Goal: Transaction & Acquisition: Purchase product/service

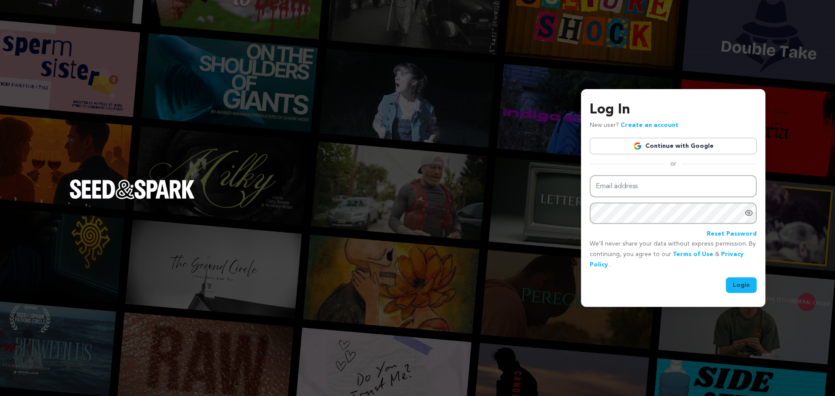
click at [641, 141] on link "Continue with Google" at bounding box center [673, 146] width 167 height 17
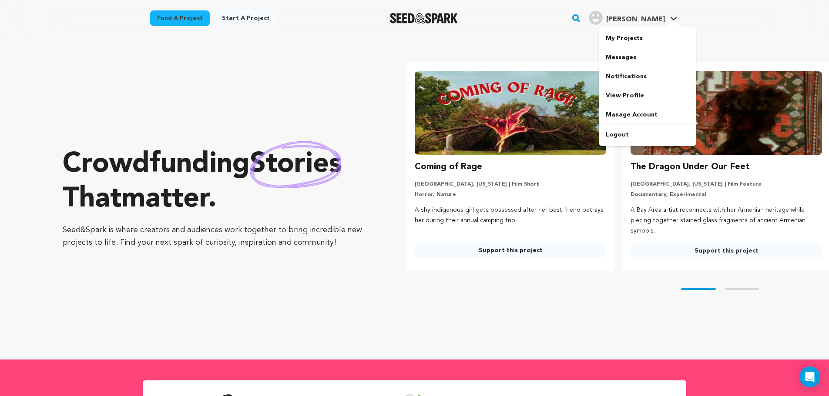
click at [671, 25] on div at bounding box center [673, 24] width 17 height 9
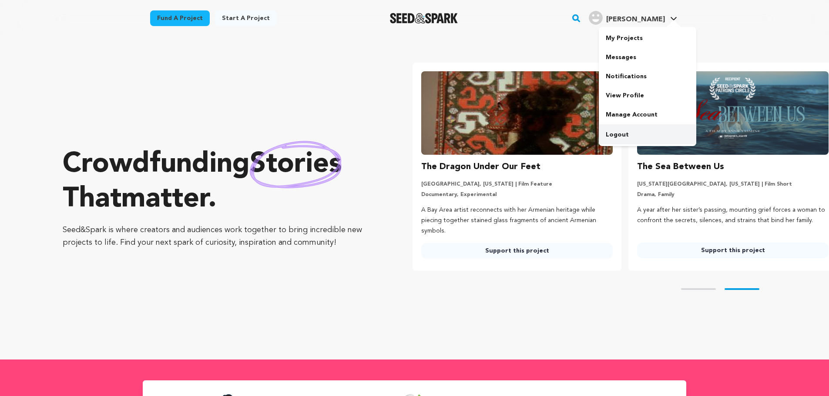
scroll to position [0, 223]
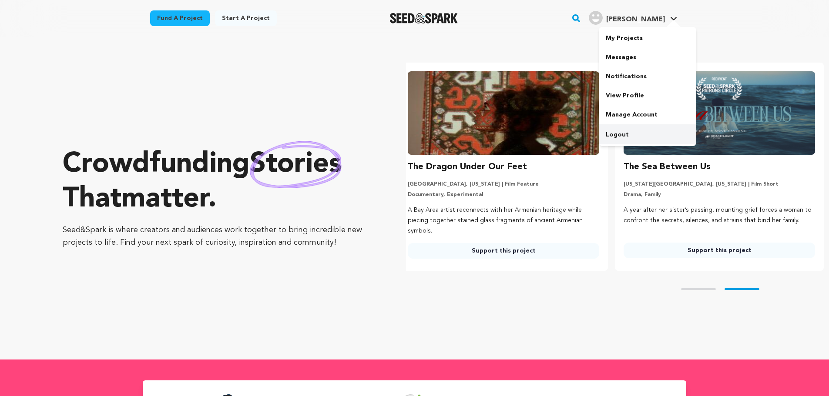
click at [621, 136] on link "Logout" at bounding box center [647, 134] width 97 height 19
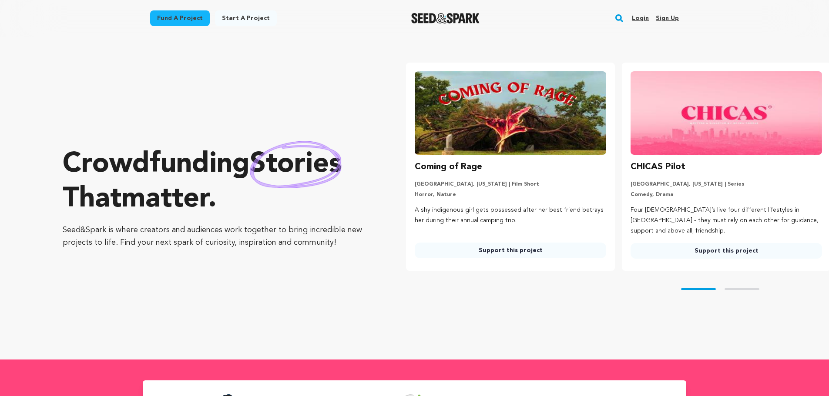
click at [636, 20] on link "Login" at bounding box center [640, 18] width 17 height 14
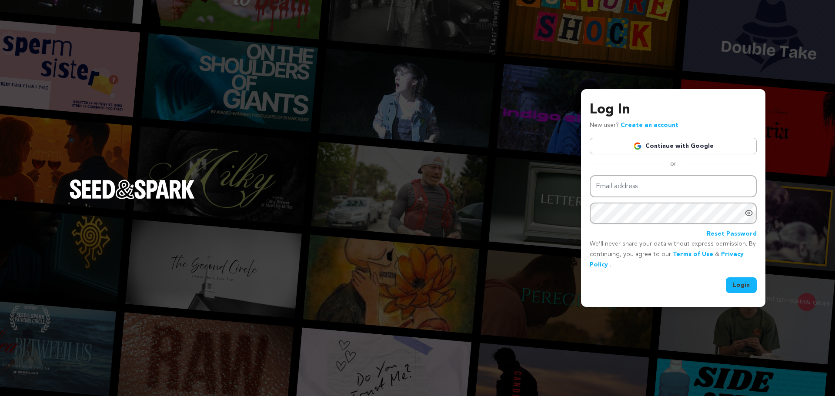
click at [637, 146] on img at bounding box center [638, 146] width 9 height 9
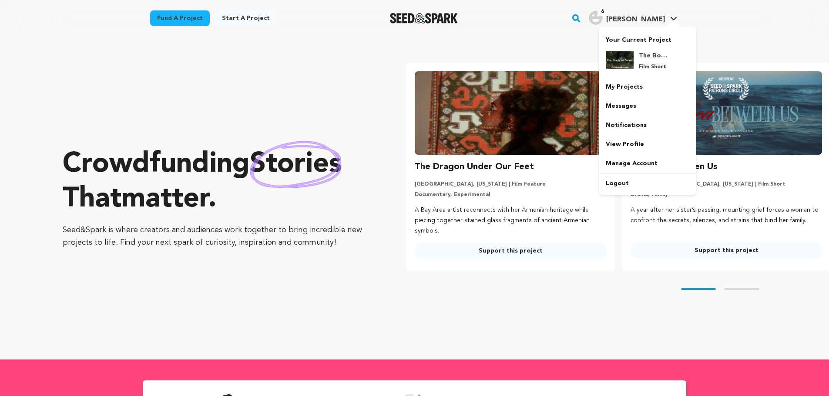
click at [634, 16] on span "Warren H." at bounding box center [635, 19] width 59 height 7
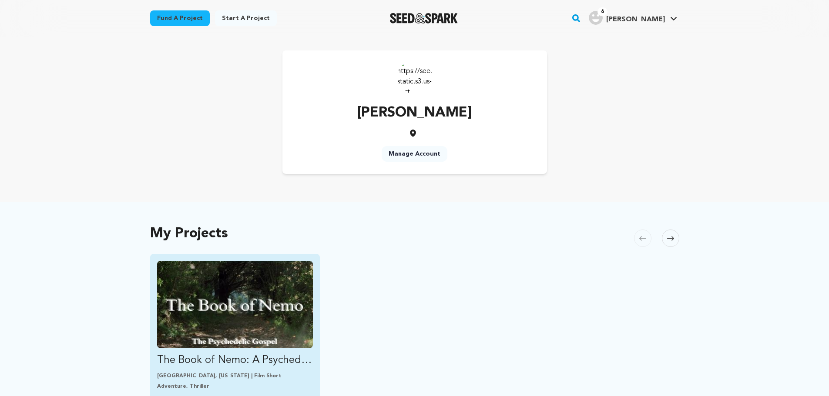
click at [256, 294] on img "Fund The Book of Nemo: A Psychedelic Gospel" at bounding box center [235, 304] width 156 height 87
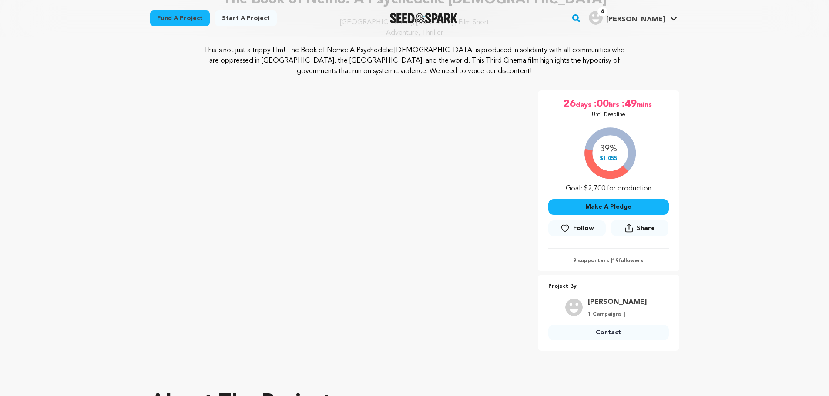
scroll to position [89, 0]
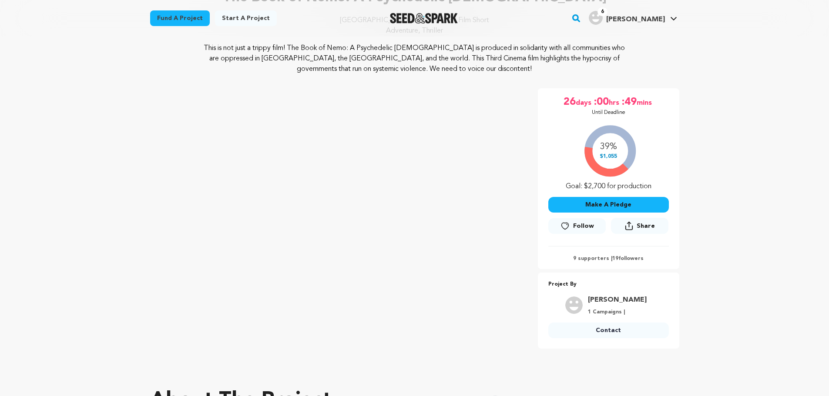
click at [619, 201] on button "Make A Pledge" at bounding box center [608, 205] width 121 height 16
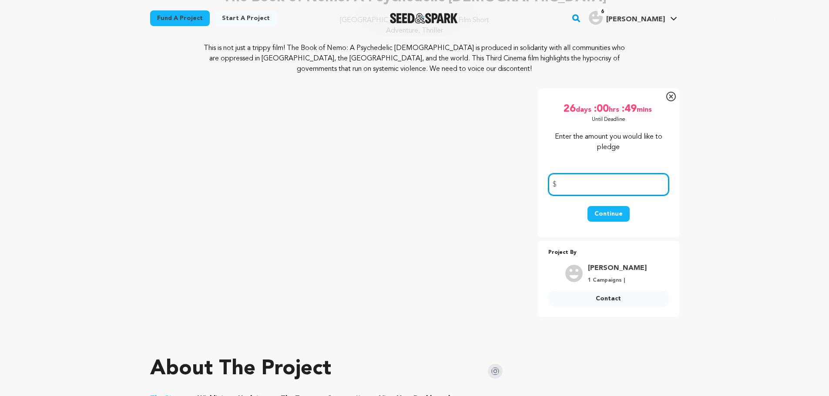
click at [585, 178] on input "number" at bounding box center [608, 185] width 121 height 22
type input "500"
click at [613, 209] on button "Continue" at bounding box center [608, 214] width 42 height 16
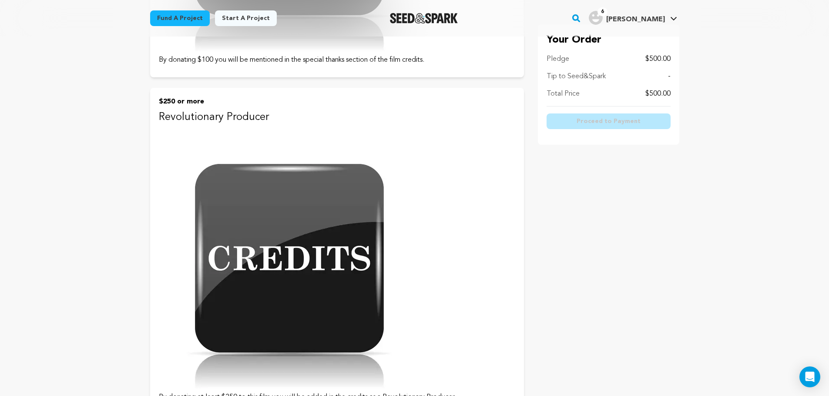
scroll to position [1459, 0]
click at [334, 235] on img at bounding box center [289, 257] width 261 height 261
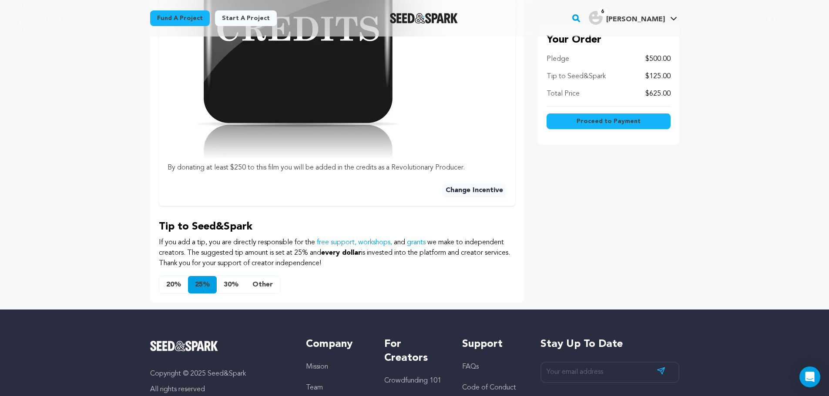
scroll to position [456, 0]
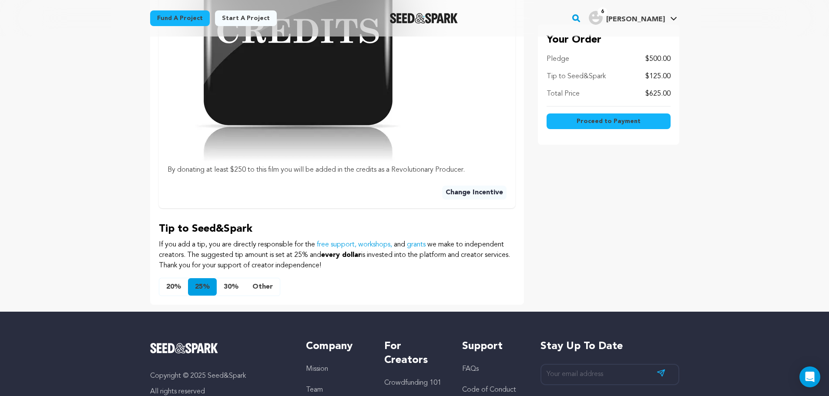
click at [265, 278] on button "Other" at bounding box center [262, 286] width 34 height 17
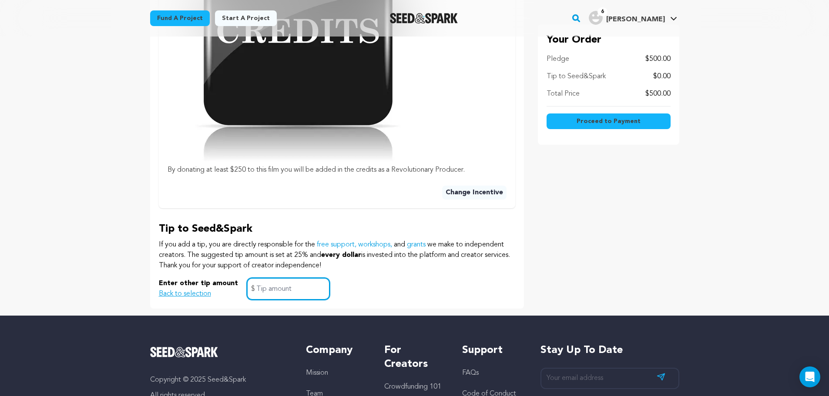
click at [273, 278] on input "text" at bounding box center [288, 289] width 83 height 22
type input "0"
click at [410, 278] on div "Enter other tip amount Back to selection 0 $" at bounding box center [337, 289] width 356 height 22
click at [594, 122] on span "Proceed to Payment" at bounding box center [609, 121] width 64 height 9
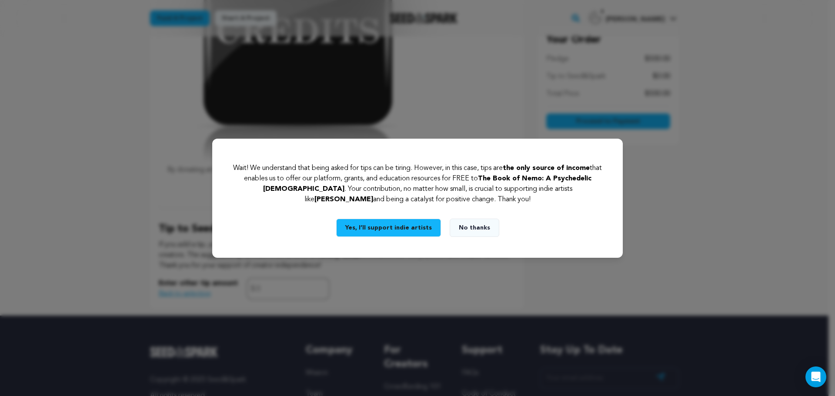
click at [456, 224] on button "No thanks" at bounding box center [475, 228] width 50 height 18
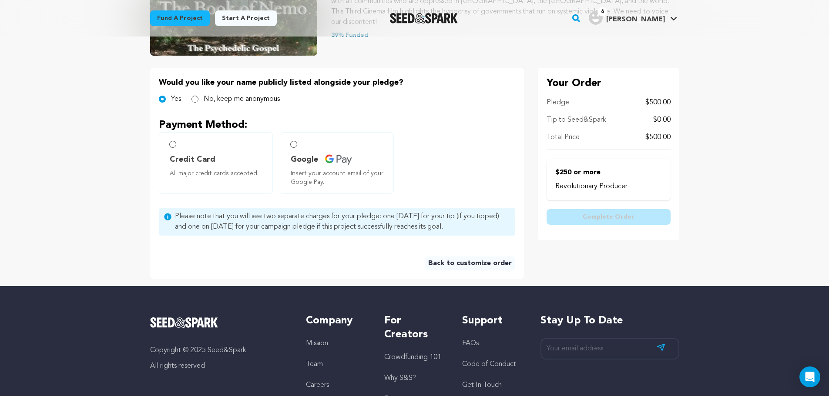
scroll to position [153, 0]
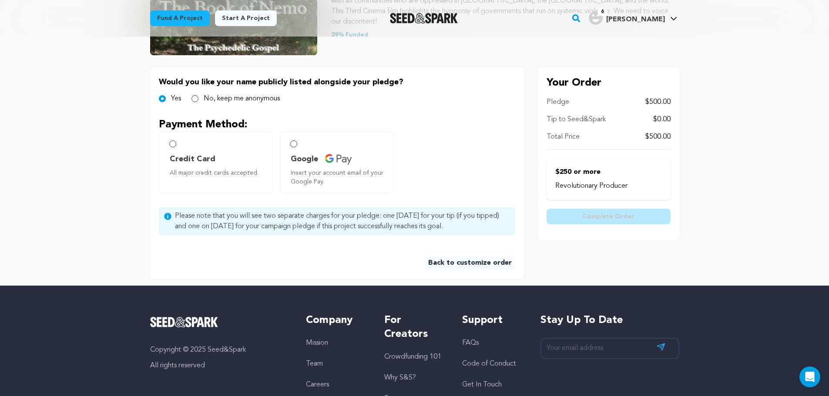
click at [248, 154] on span "Credit Card" at bounding box center [218, 159] width 96 height 12
radio input "true"
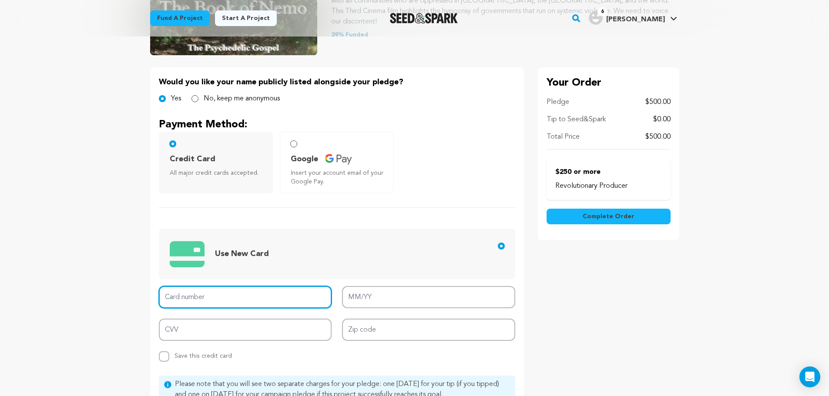
click at [221, 297] on input "Card number" at bounding box center [245, 297] width 173 height 22
type input "4744 7900 2376 7857"
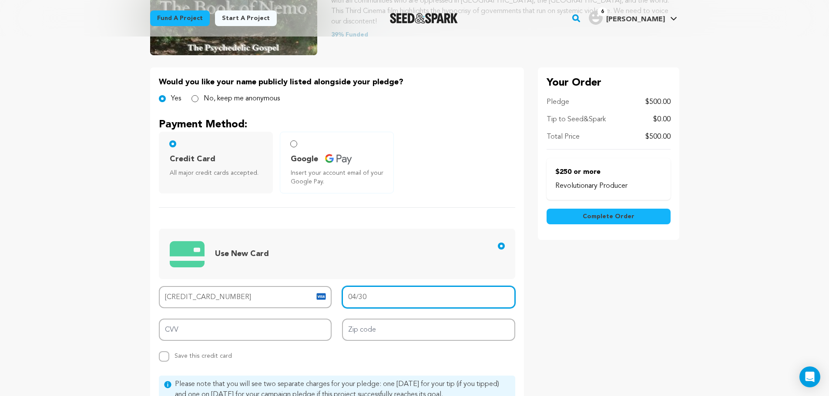
type input "04/30"
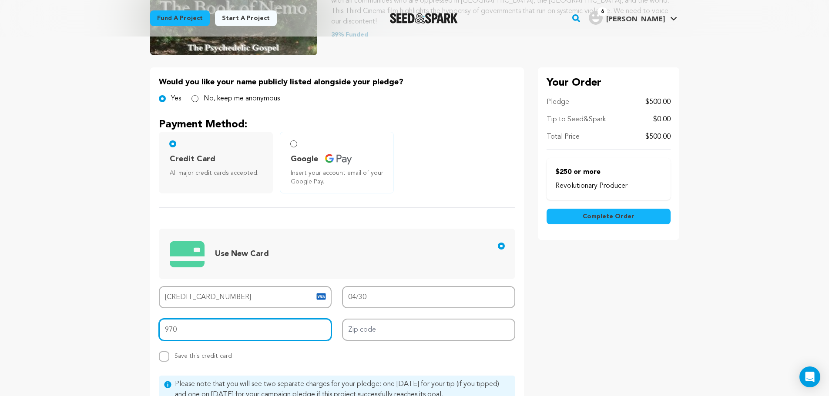
type input "970"
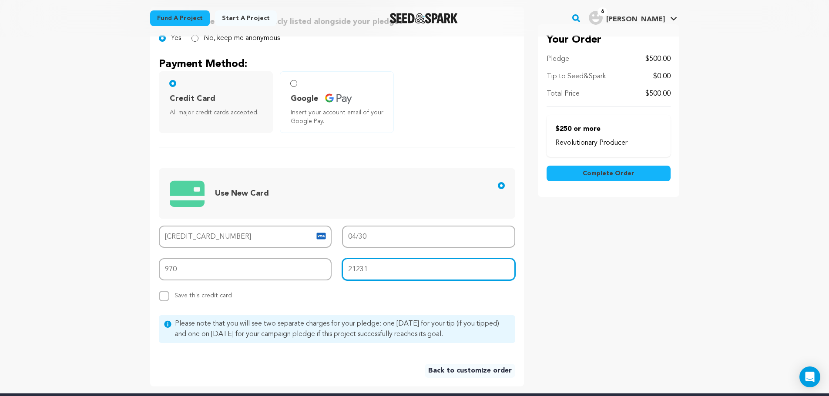
scroll to position [213, 0]
type input "21231"
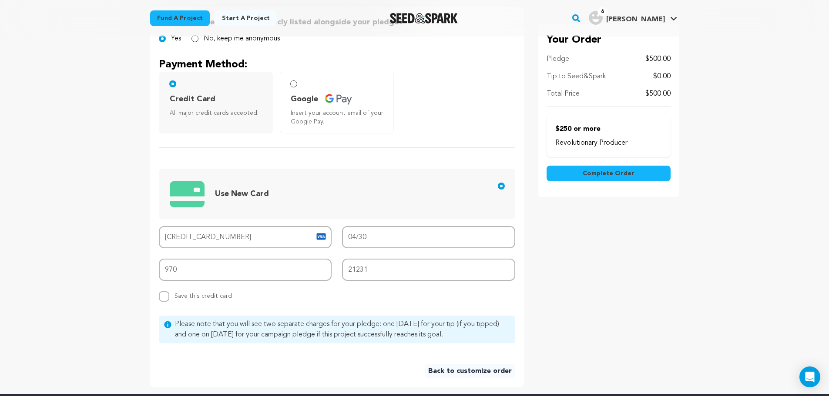
click at [619, 173] on span "Complete Order" at bounding box center [609, 173] width 52 height 9
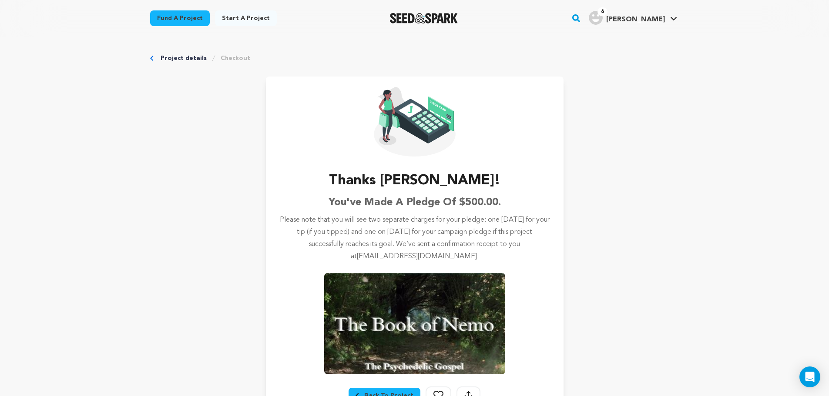
click at [657, 20] on span "[PERSON_NAME]" at bounding box center [635, 19] width 59 height 7
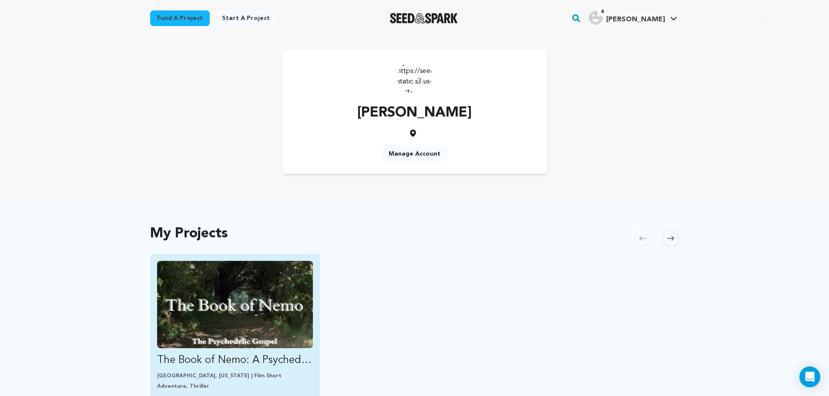
click at [302, 308] on img "Fund The Book of Nemo: A Psychedelic Gospel" at bounding box center [235, 304] width 156 height 87
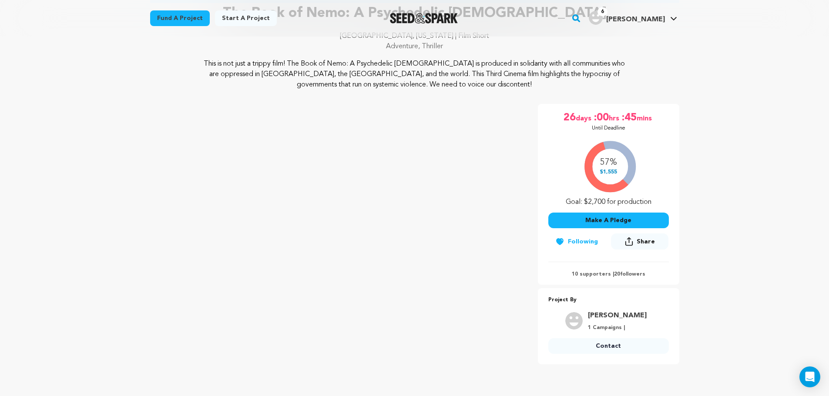
scroll to position [93, 0]
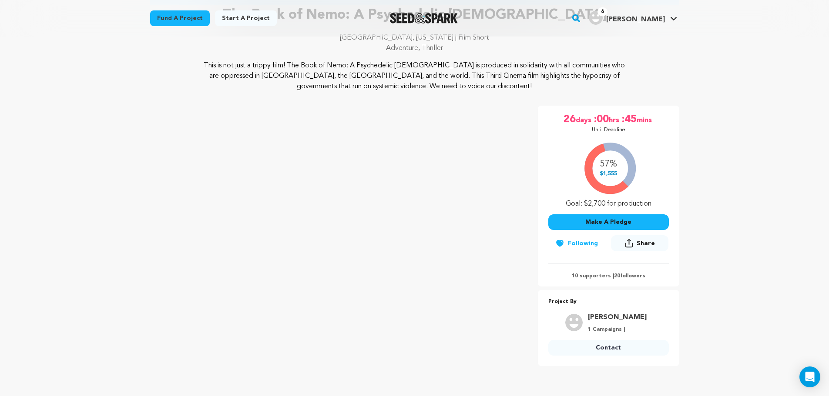
click at [607, 173] on div "57% $1,555 Goal: $2,700 for production" at bounding box center [608, 173] width 121 height 72
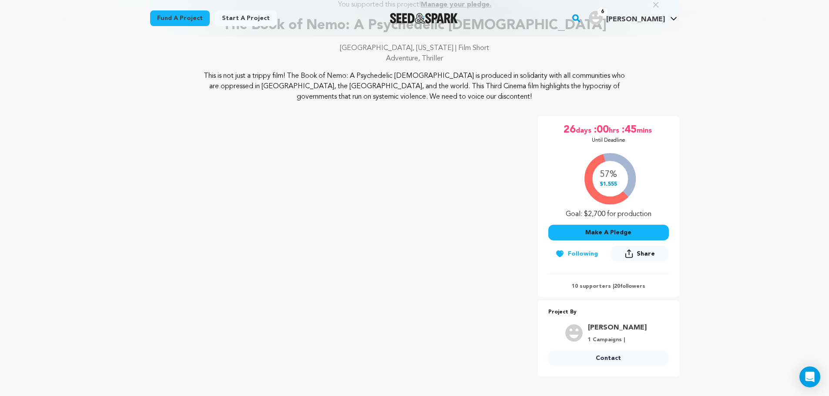
scroll to position [0, 0]
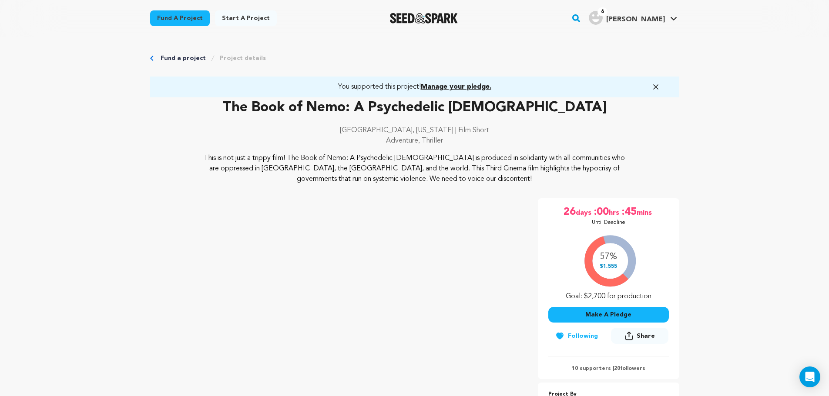
click at [255, 57] on link "Project details" at bounding box center [243, 58] width 46 height 9
click at [248, 61] on link "Project details" at bounding box center [243, 58] width 46 height 9
